Goal: Task Accomplishment & Management: Use online tool/utility

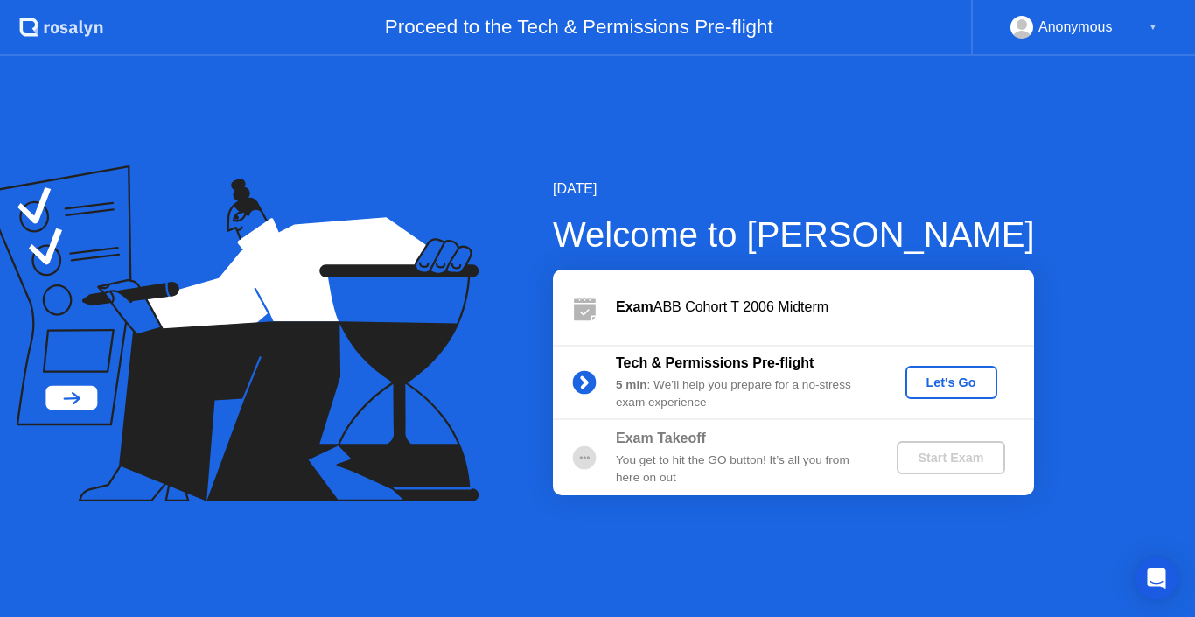
click at [939, 383] on div "Let's Go" at bounding box center [951, 382] width 78 height 14
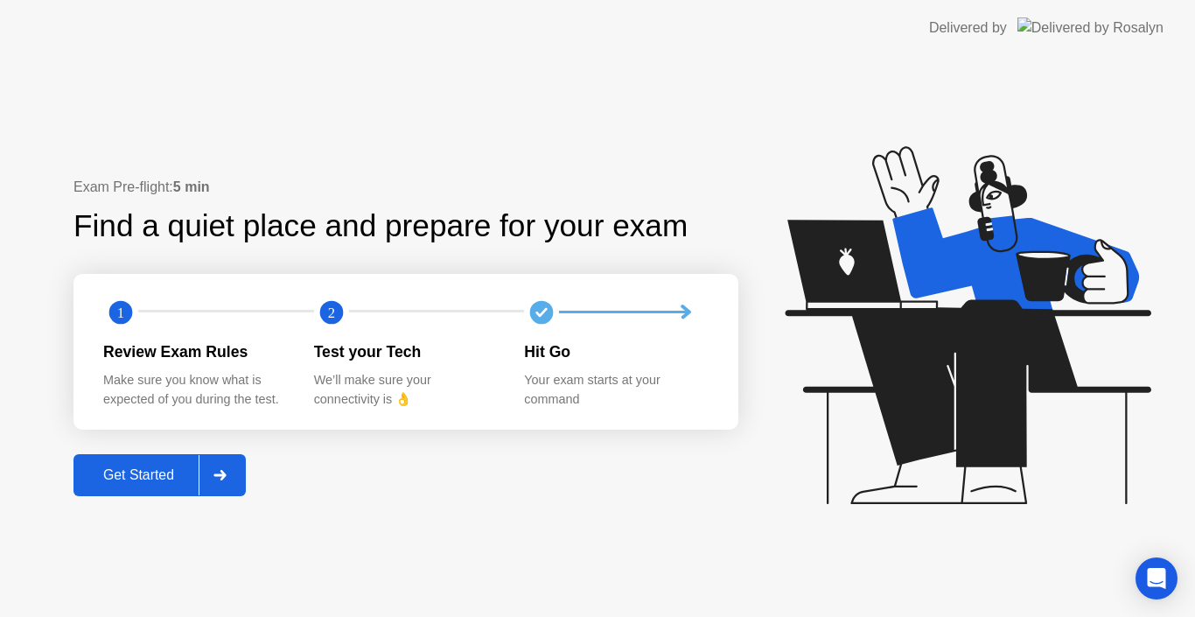
click at [148, 478] on div "Get Started" at bounding box center [139, 475] width 120 height 16
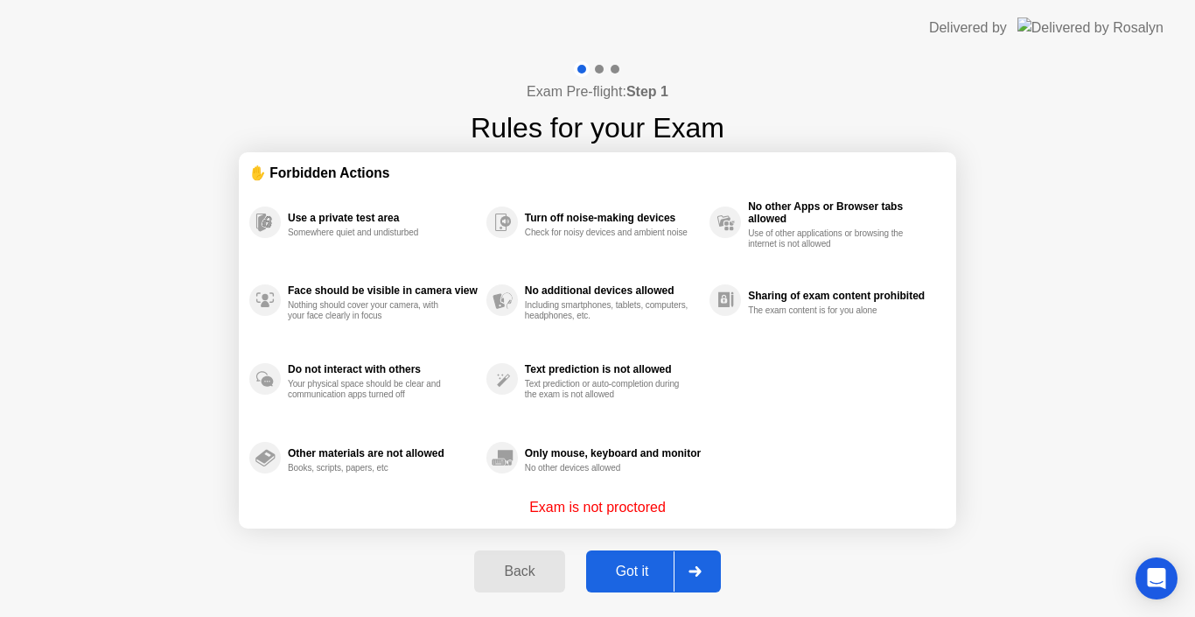
click at [626, 564] on div "Got it" at bounding box center [632, 571] width 82 height 16
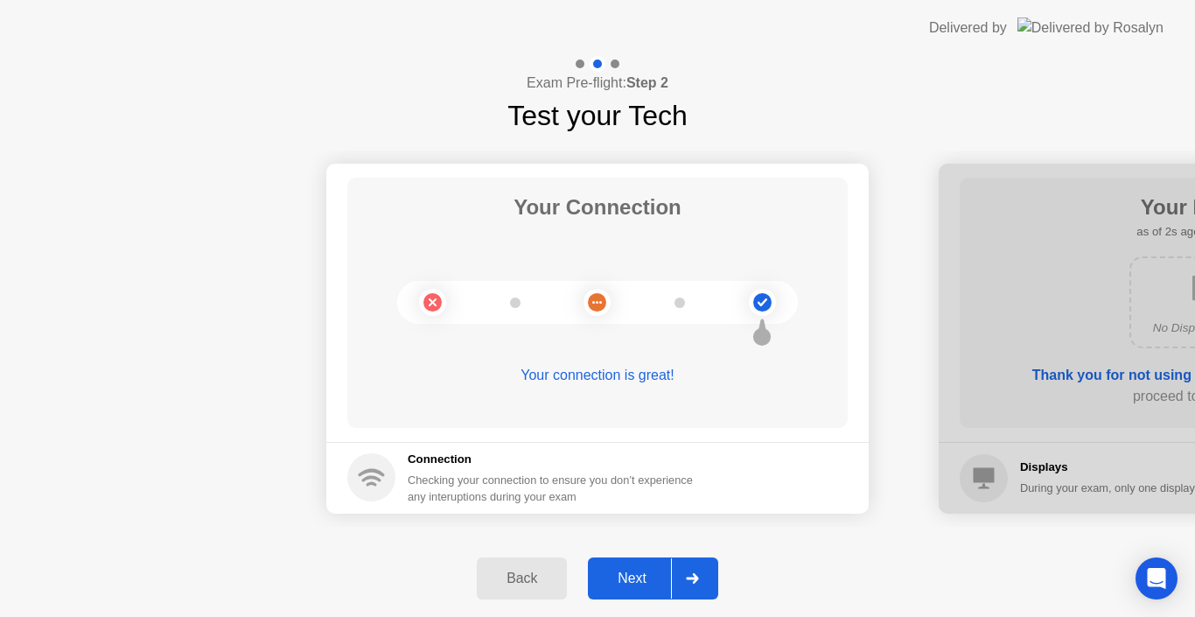
click at [626, 571] on div "Next" at bounding box center [632, 578] width 78 height 16
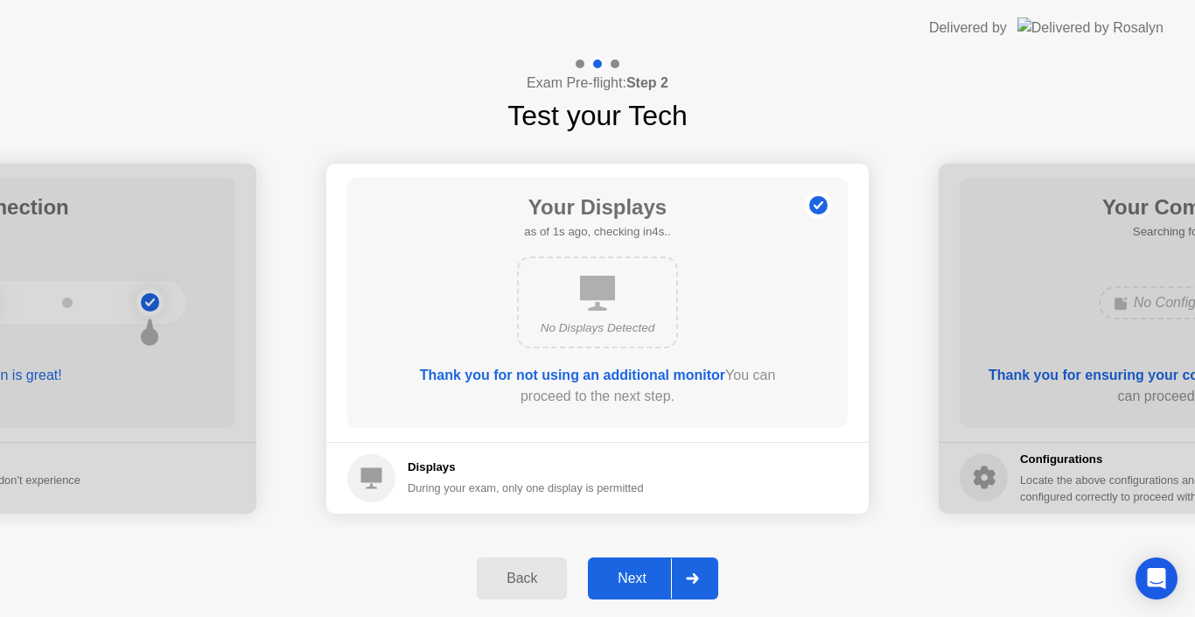
click at [626, 571] on div "Next" at bounding box center [632, 578] width 78 height 16
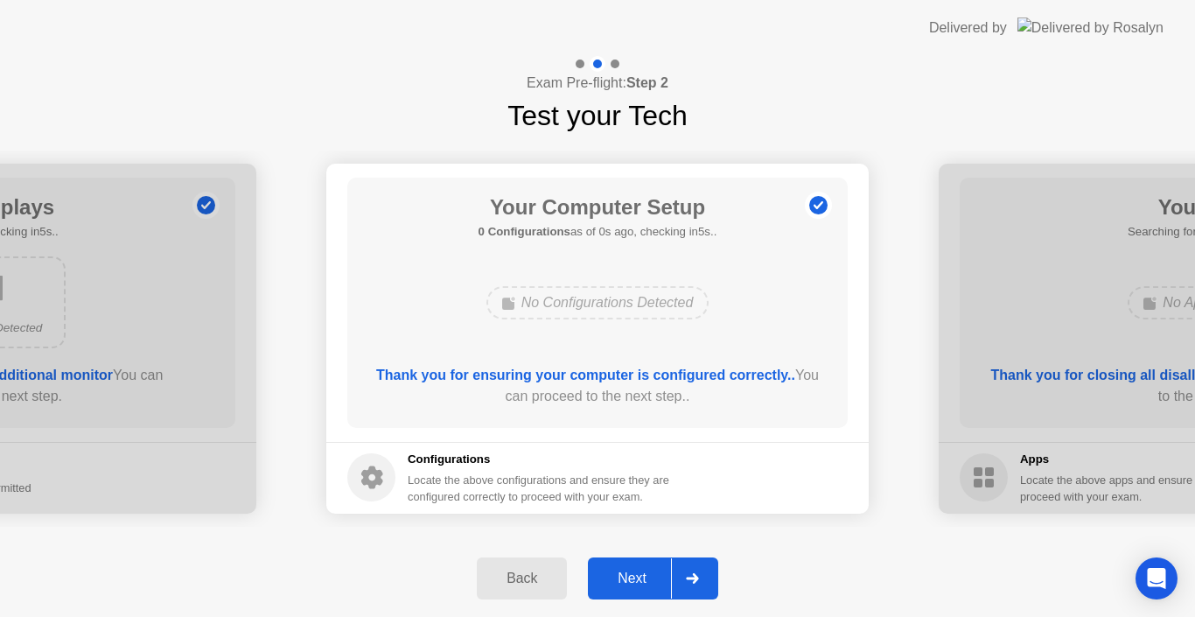
click at [617, 570] on div "Next" at bounding box center [632, 578] width 78 height 16
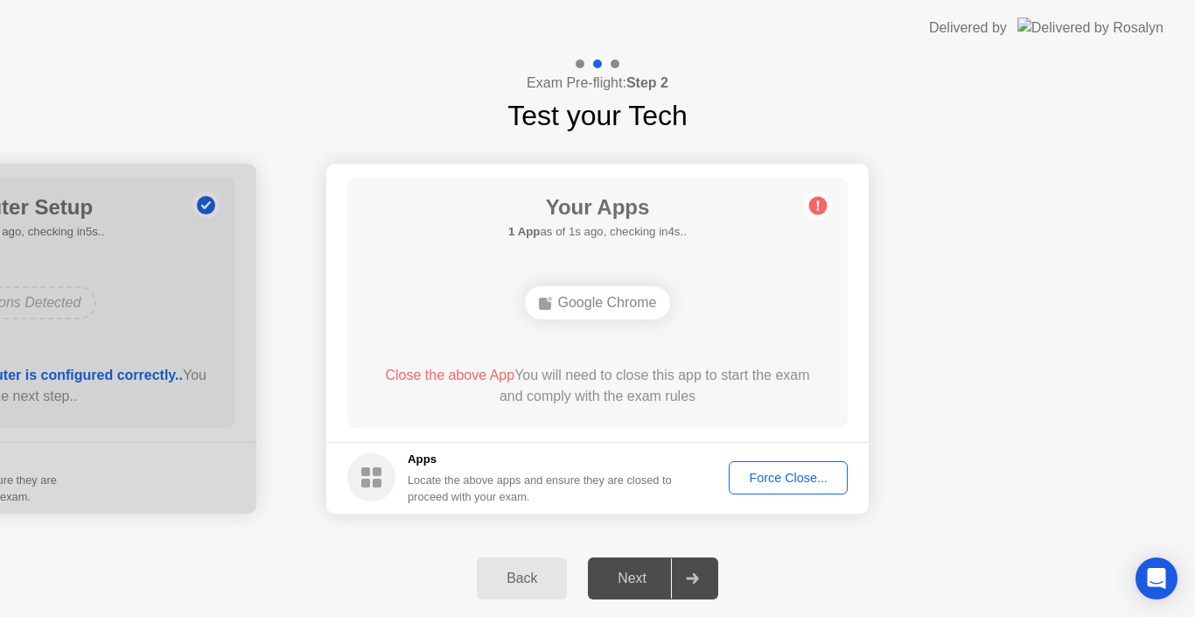
click at [762, 471] on div "Force Close..." at bounding box center [788, 478] width 107 height 14
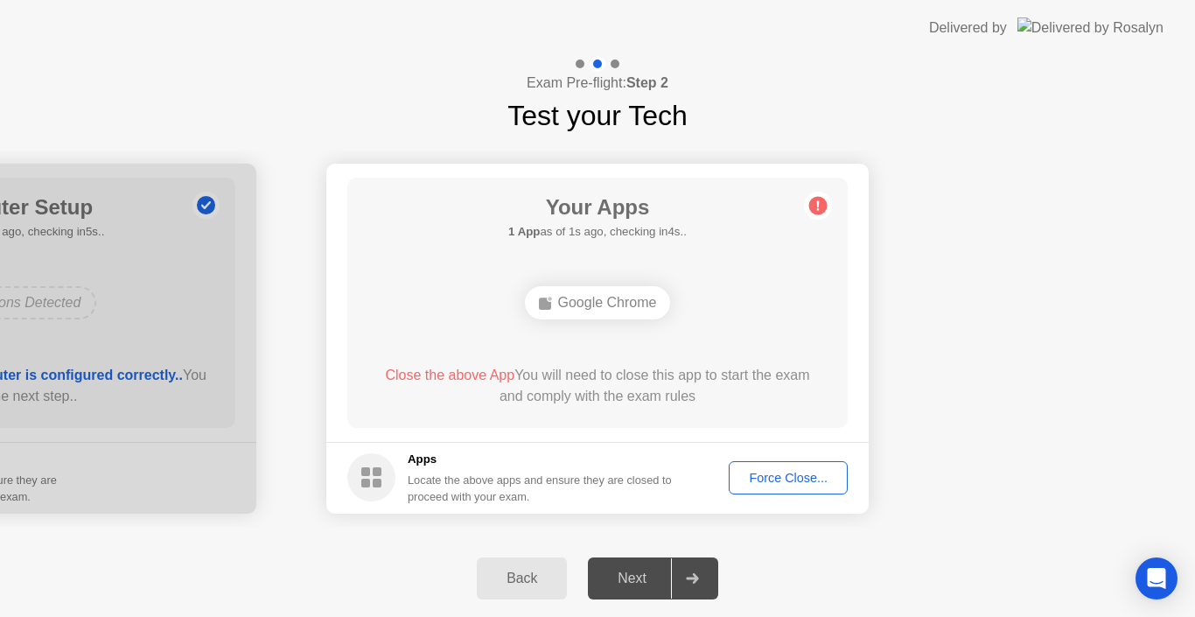
click at [761, 475] on div "Force Close..." at bounding box center [788, 478] width 107 height 14
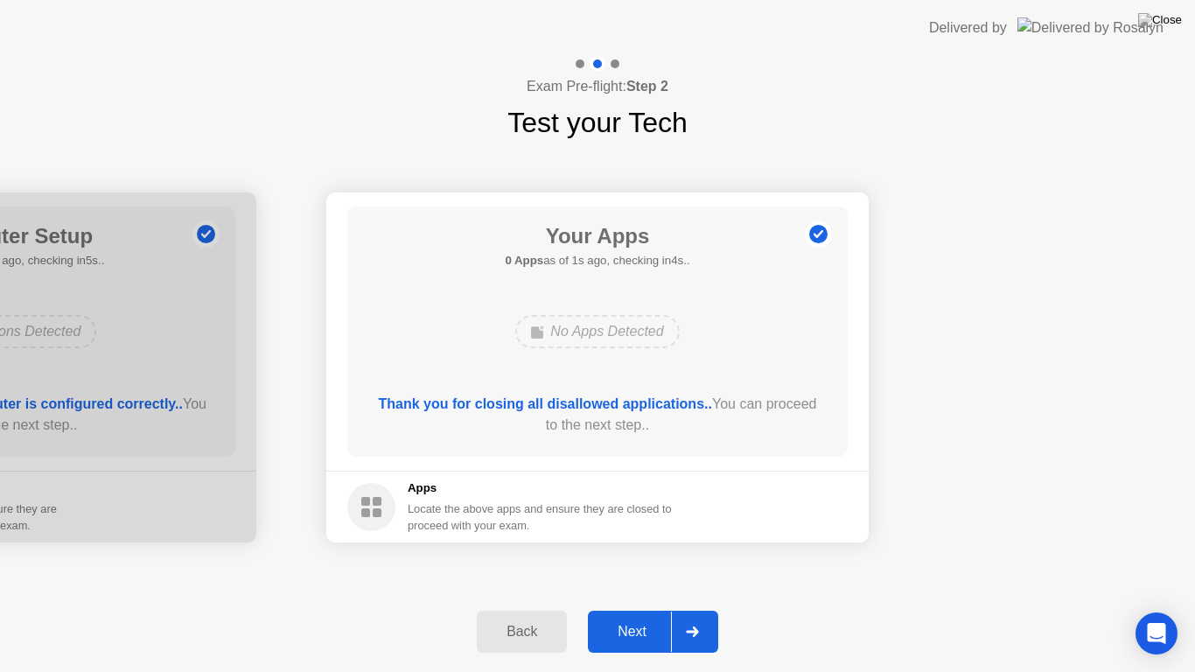
click at [642, 616] on div "Next" at bounding box center [632, 632] width 78 height 16
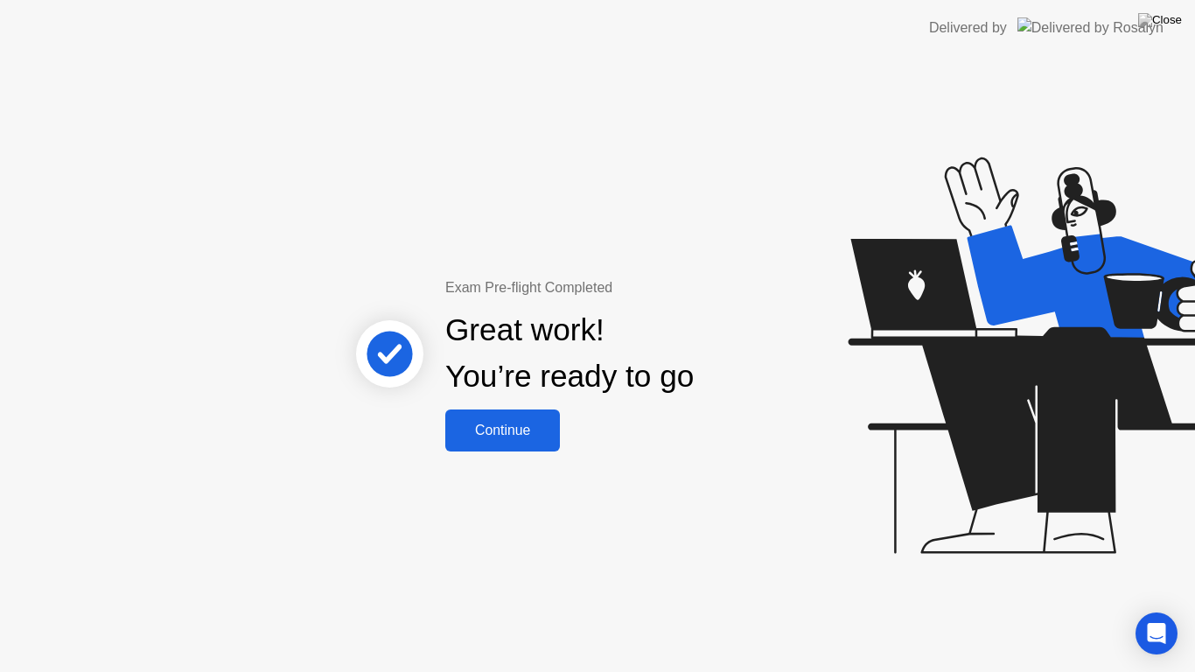
click at [514, 436] on div "Continue" at bounding box center [502, 430] width 104 height 16
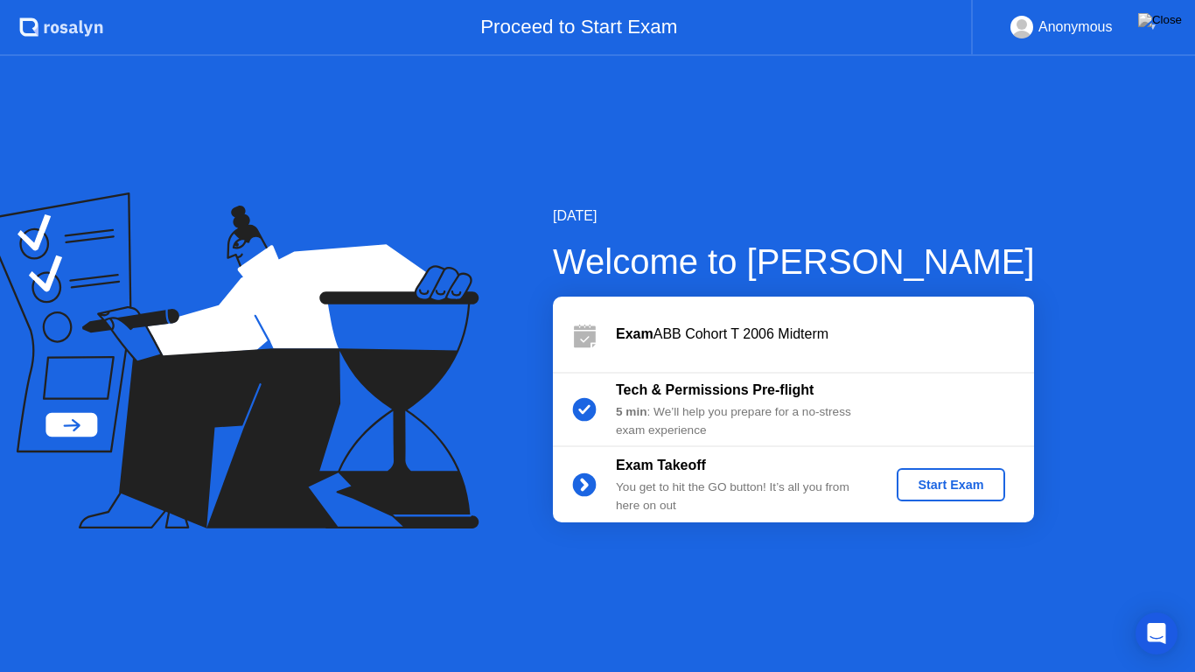
click at [938, 485] on div "Start Exam" at bounding box center [950, 485] width 94 height 14
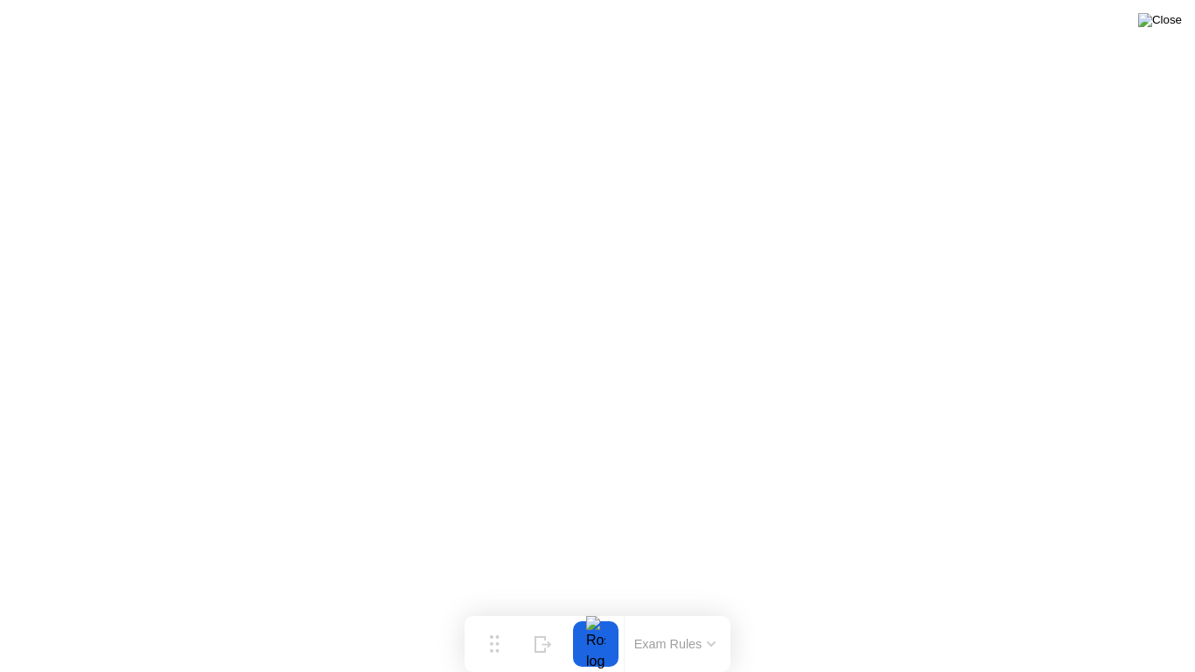
click at [1162, 27] on img at bounding box center [1160, 20] width 44 height 14
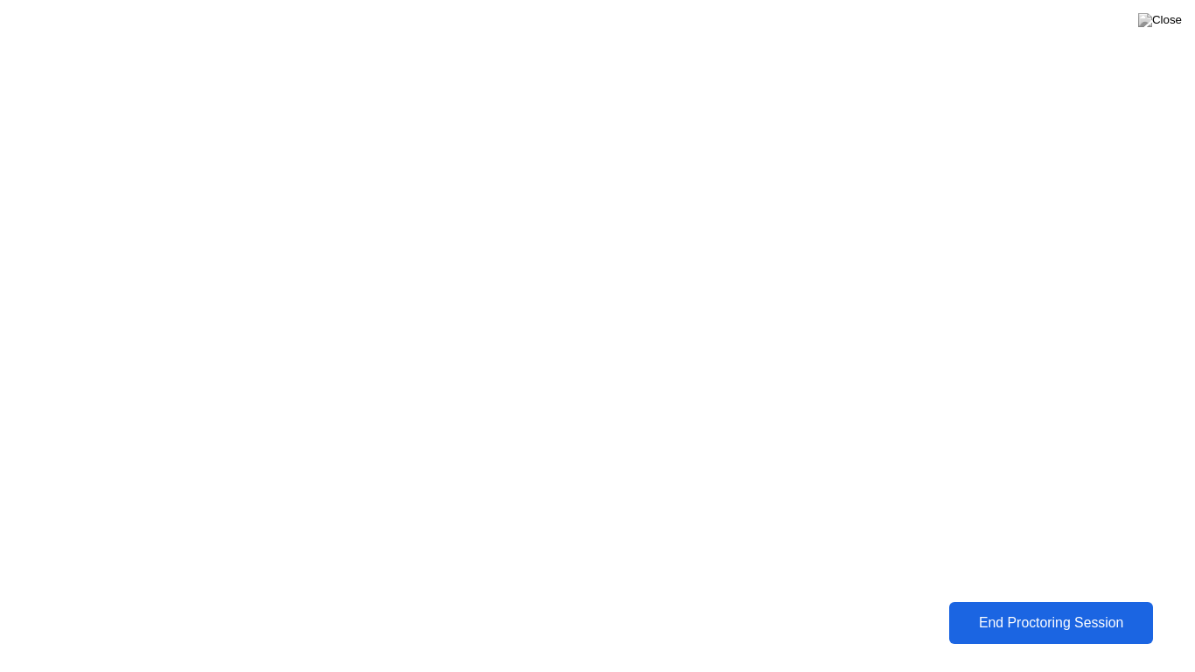
click at [1055, 616] on div "End Proctoring Session" at bounding box center [1050, 623] width 195 height 16
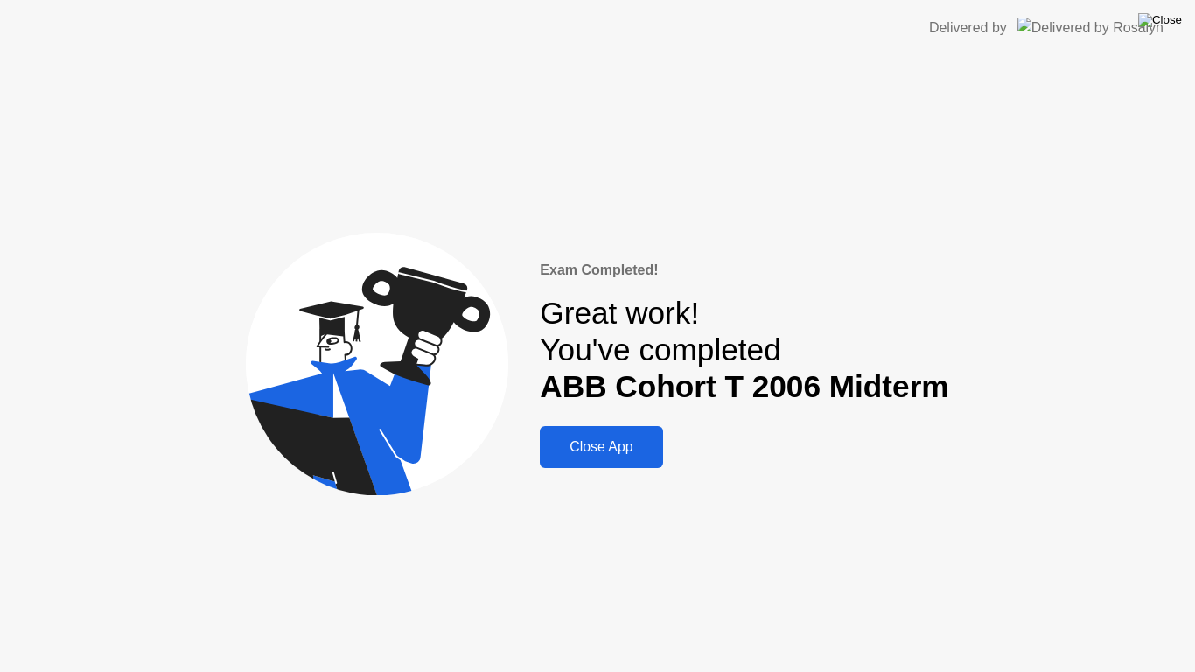
click at [1175, 22] on img at bounding box center [1160, 20] width 44 height 14
